Goal: Browse casually: Explore the website without a specific task or goal

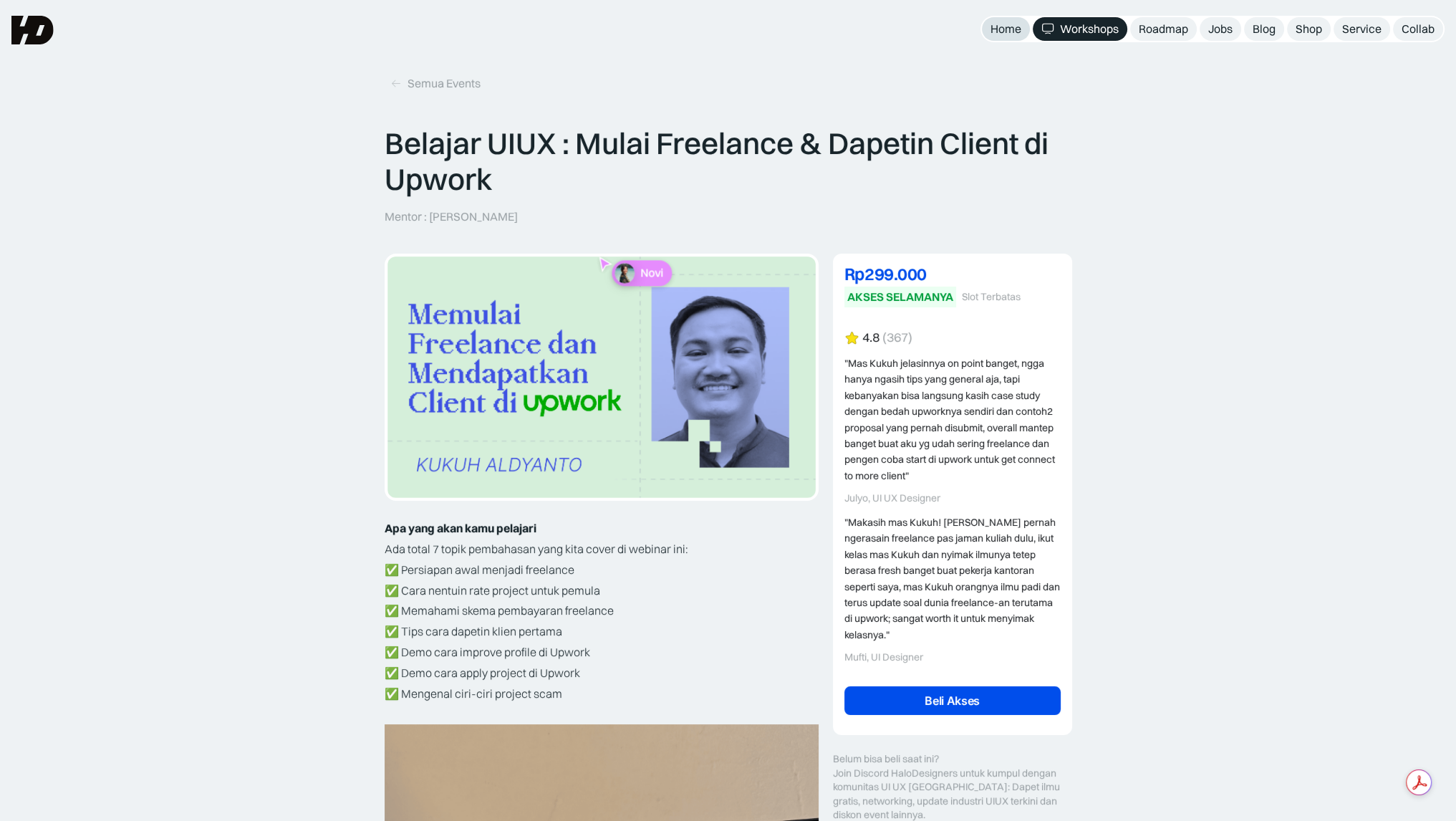
click at [1001, 29] on div "Home" at bounding box center [1006, 29] width 31 height 15
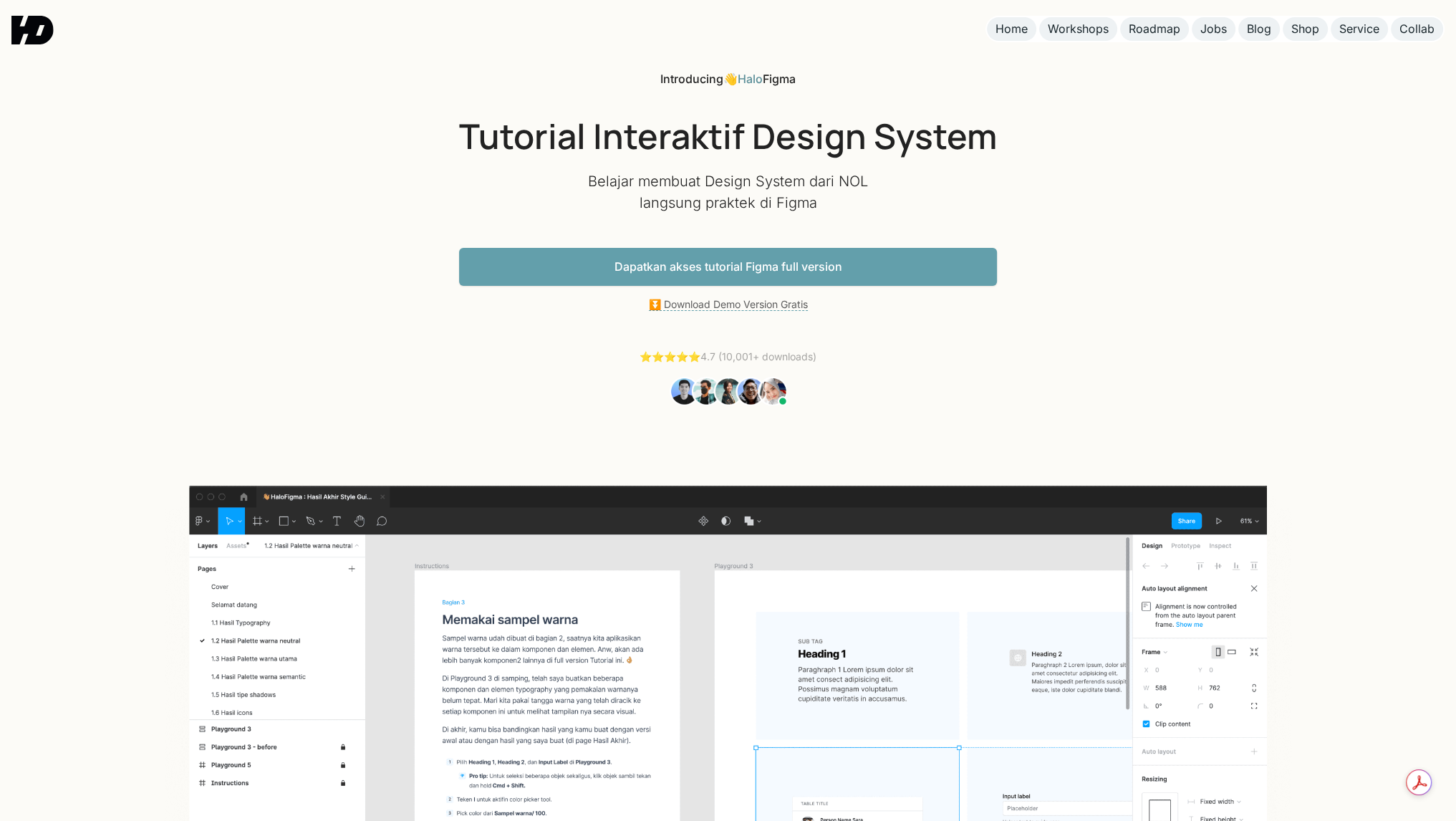
click at [804, 267] on link "Dapatkan akses tutorial Figma full version" at bounding box center [728, 267] width 538 height 38
click at [728, 303] on link "⏬ Download Demo Version Gratis" at bounding box center [728, 304] width 159 height 13
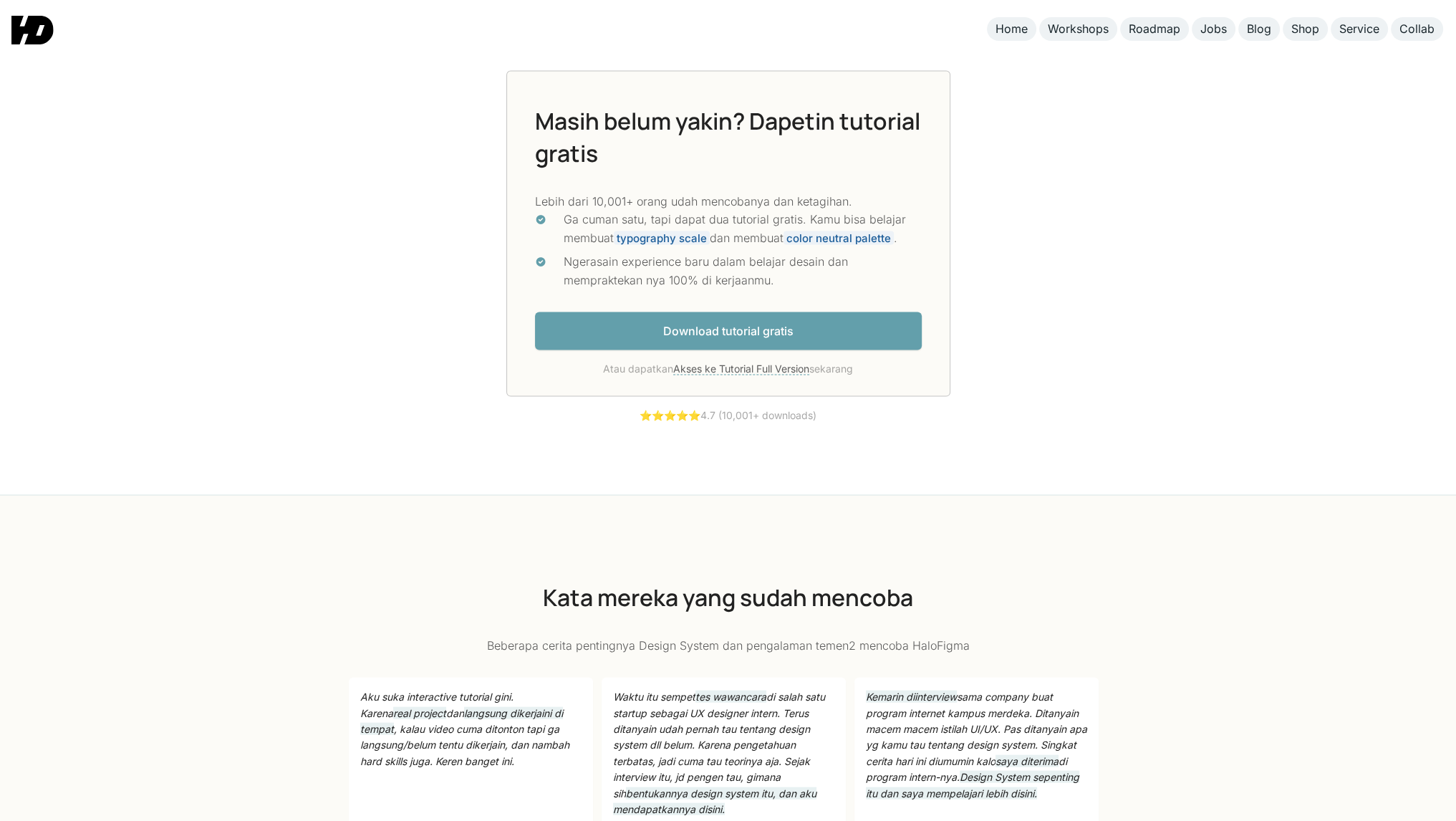
scroll to position [3960, 0]
click at [722, 332] on link "Download tutorial gratis" at bounding box center [728, 330] width 387 height 38
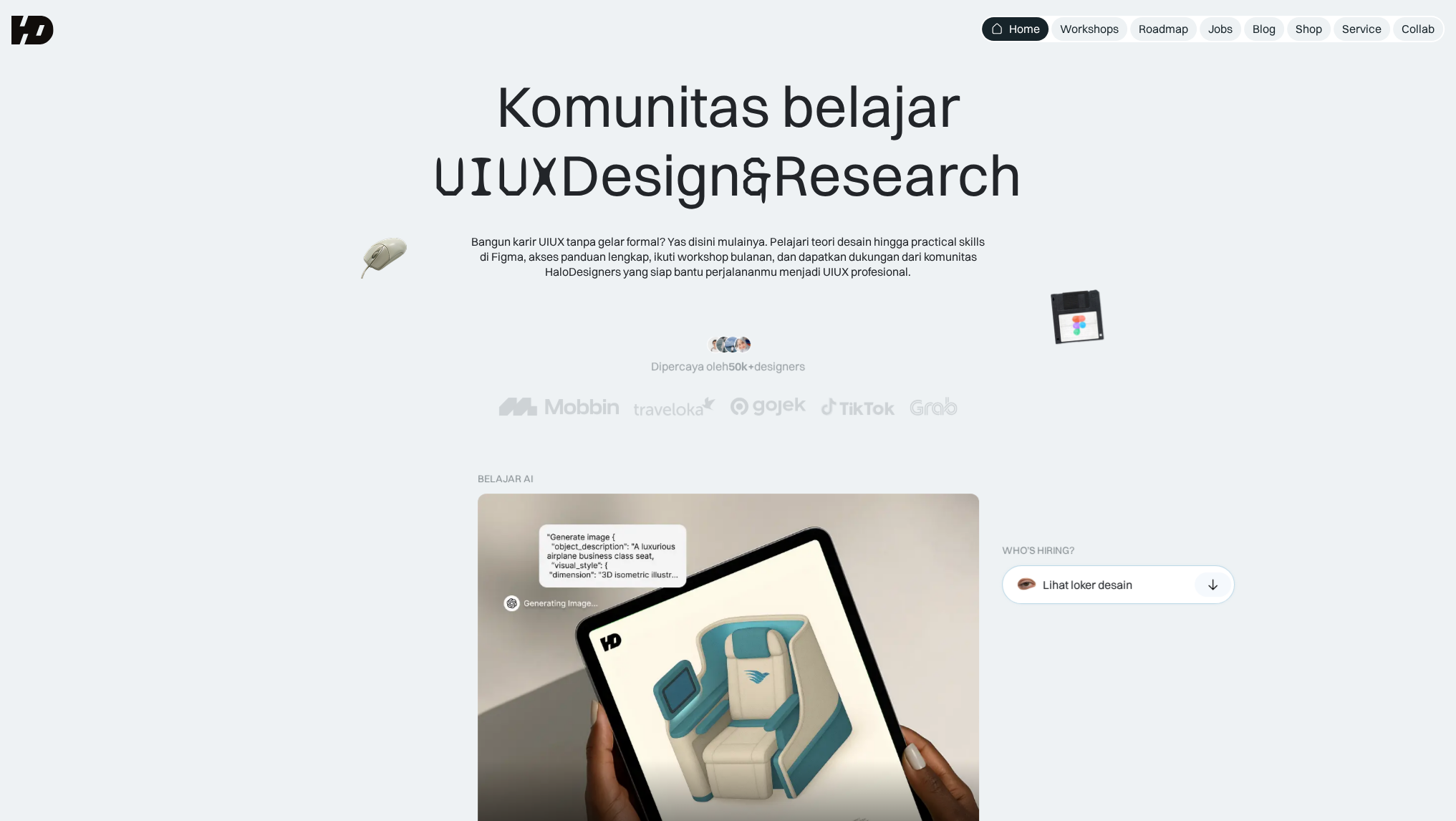
click at [1101, 577] on div "Lihat loker desain" at bounding box center [1087, 585] width 90 height 15
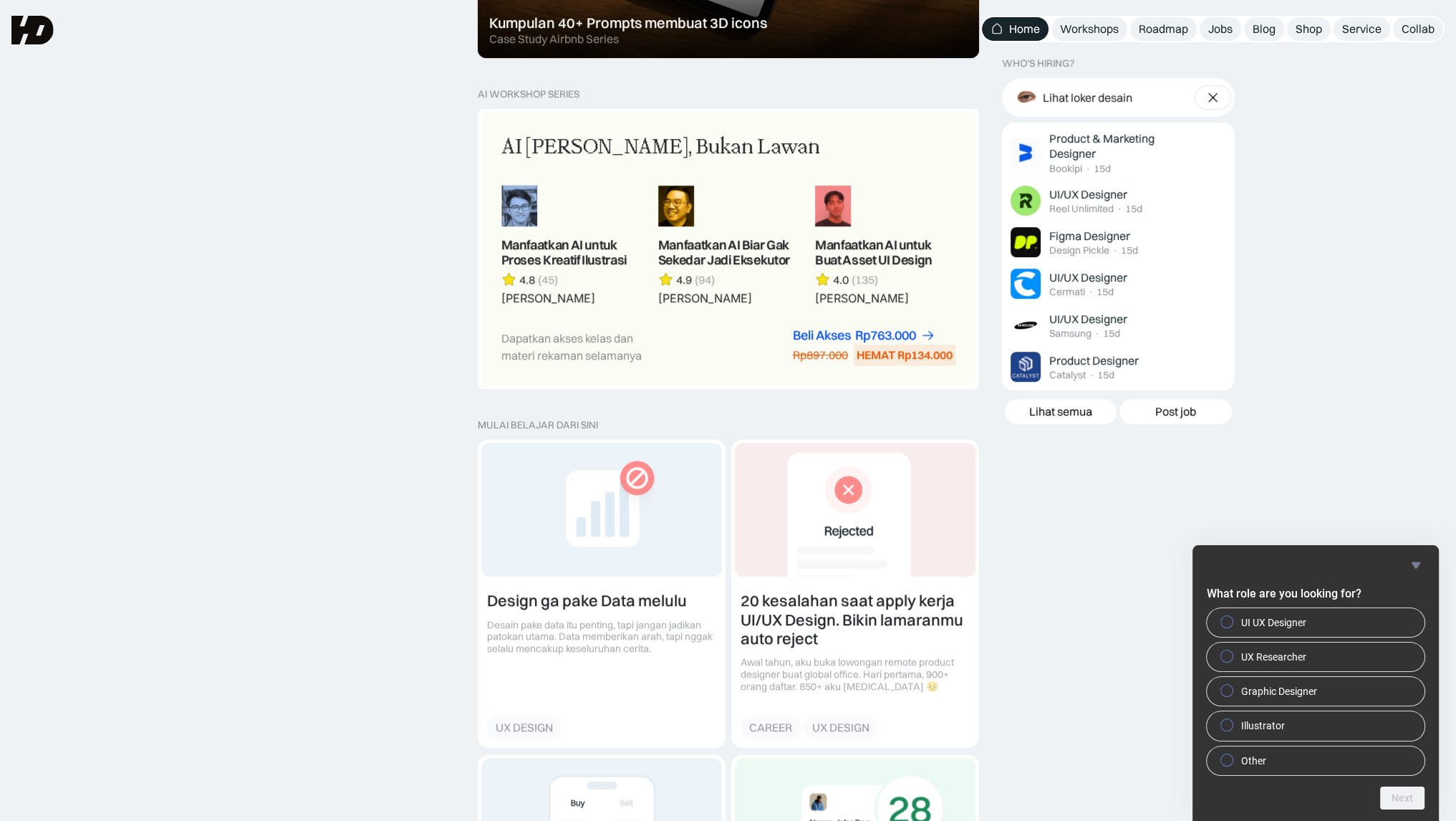
scroll to position [1146, 0]
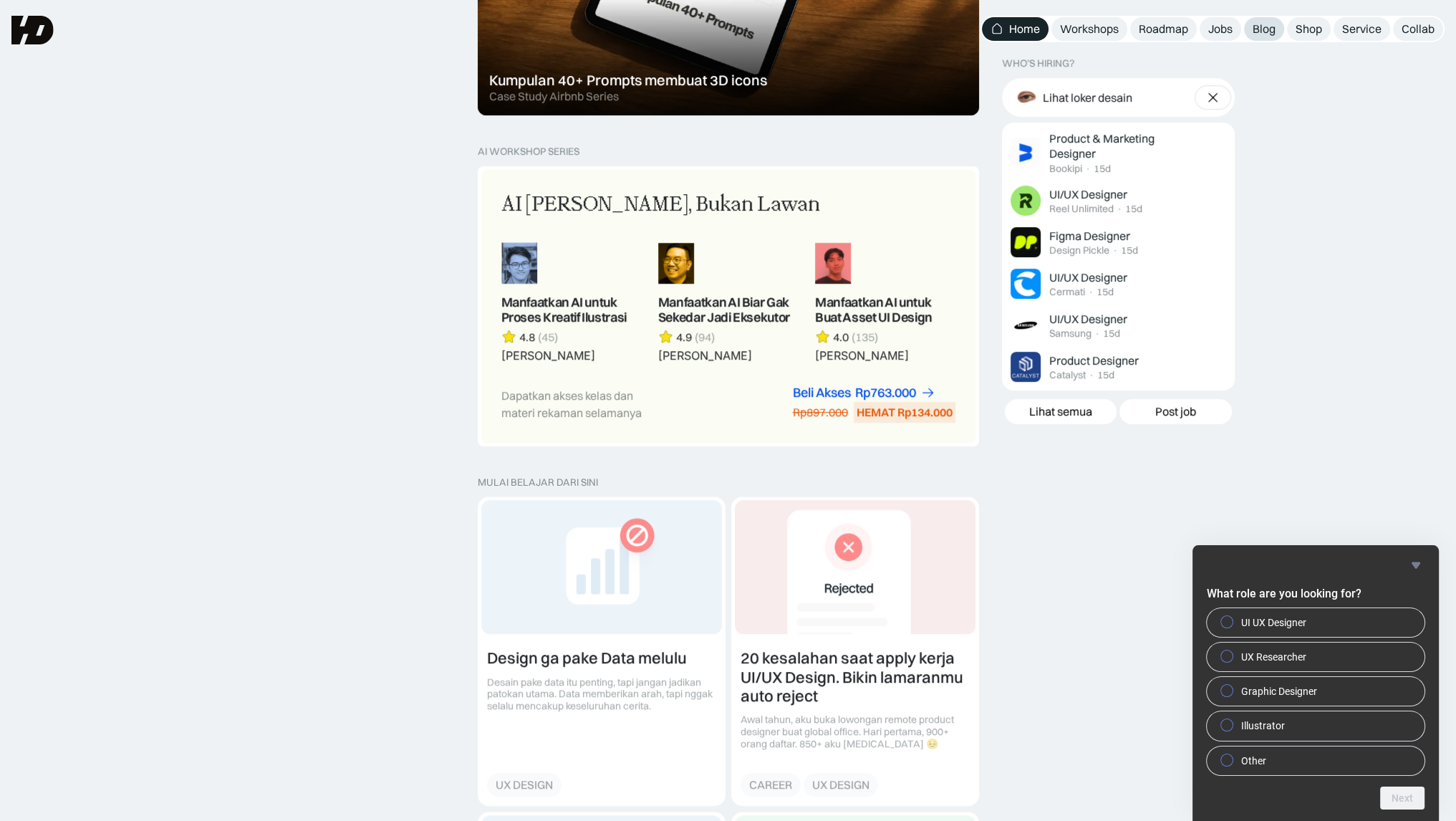
click at [1260, 27] on div "Blog" at bounding box center [1264, 29] width 23 height 15
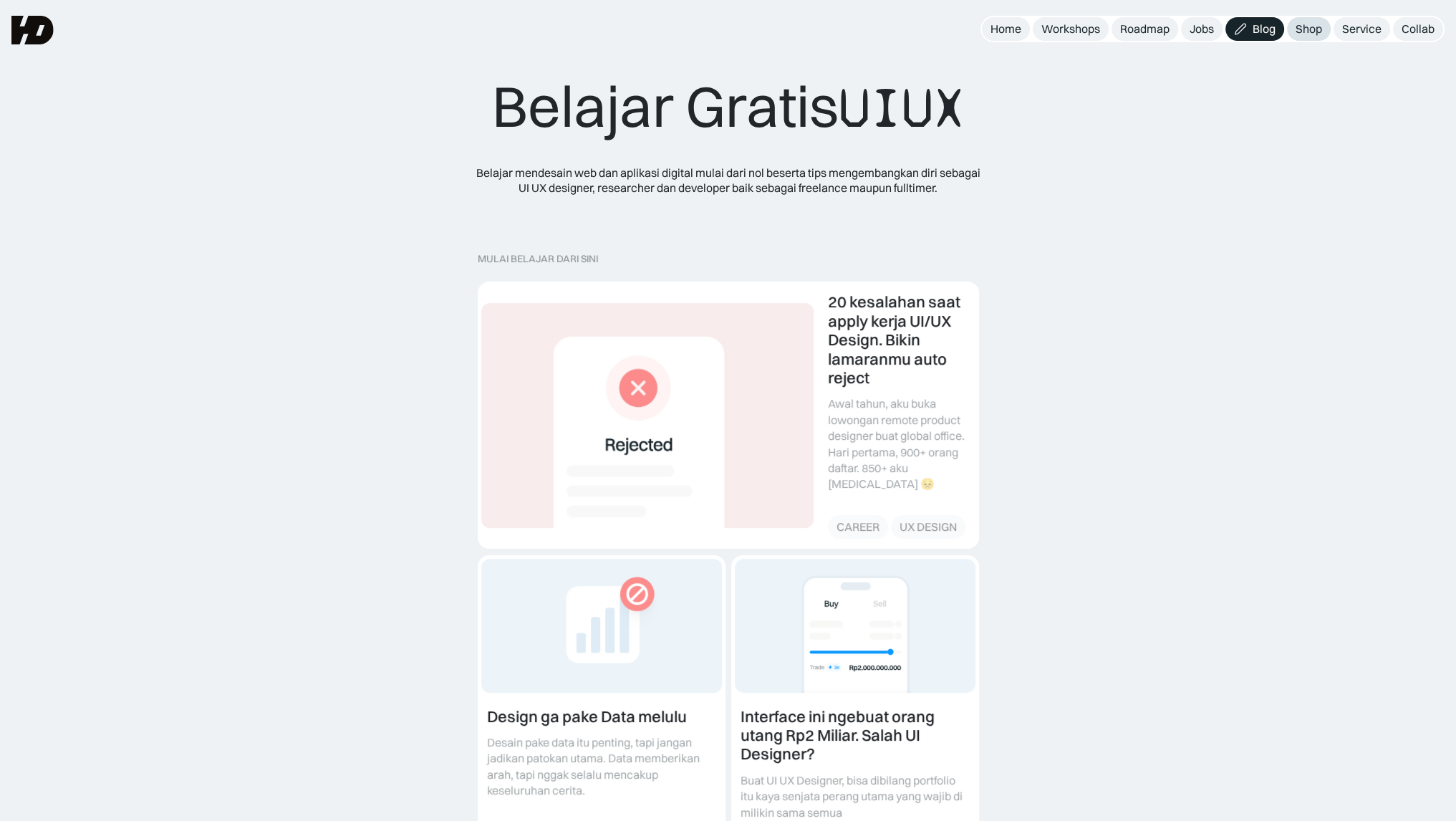
click at [1313, 25] on div "Shop" at bounding box center [1309, 29] width 27 height 15
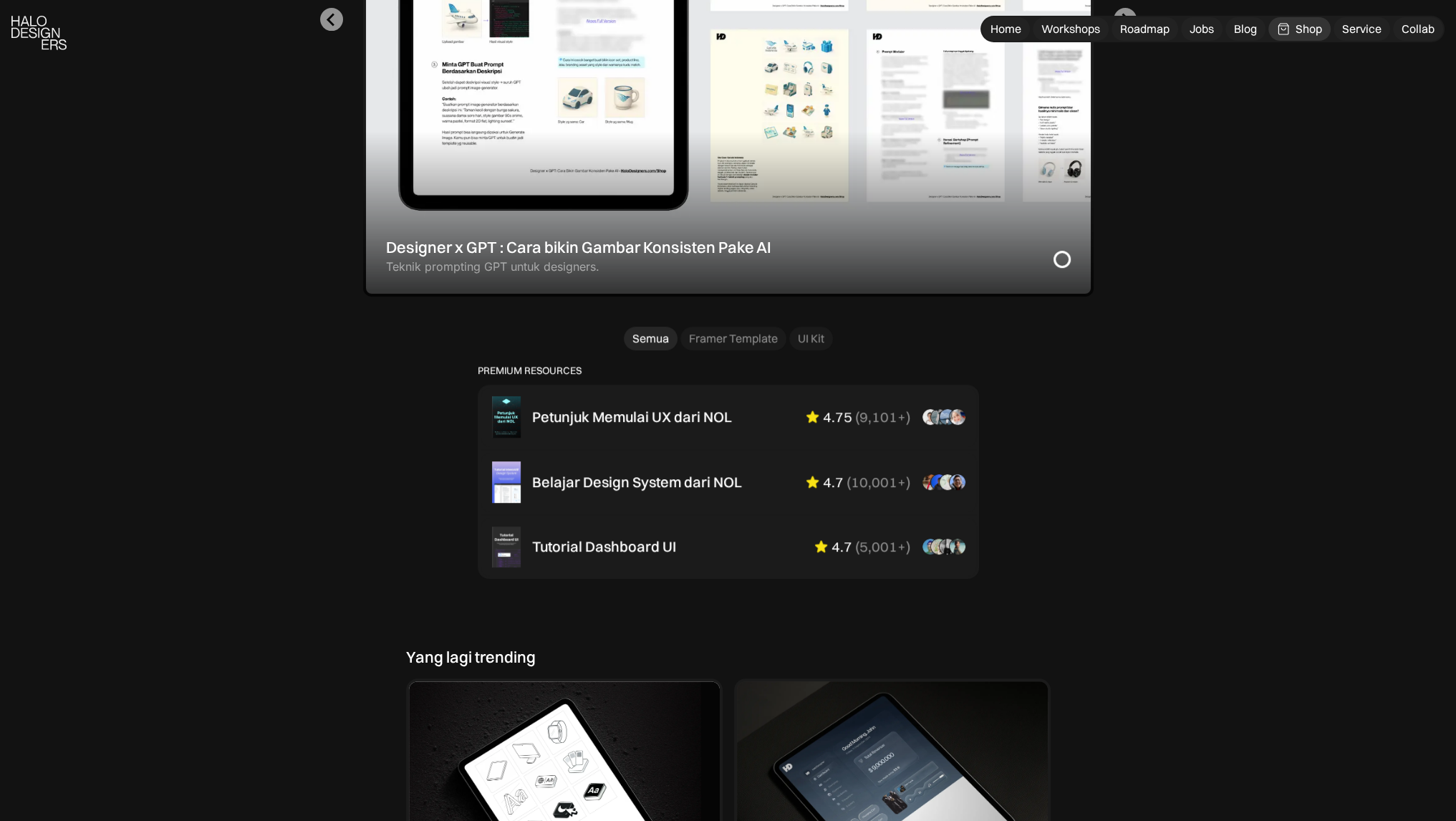
scroll to position [716, 0]
